Goal: Find specific page/section: Find specific page/section

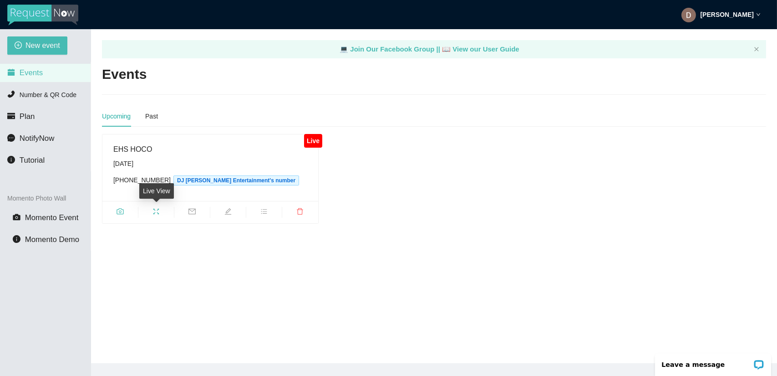
click at [158, 210] on icon "fullscreen" at bounding box center [155, 211] width 7 height 7
click at [120, 210] on icon "camera" at bounding box center [120, 211] width 7 height 6
